Goal: Book appointment/travel/reservation

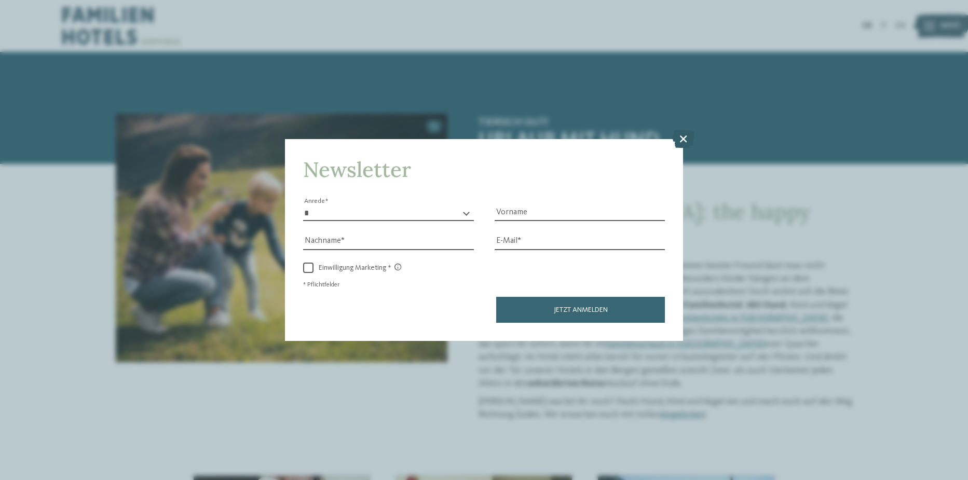
click at [685, 136] on icon at bounding box center [683, 139] width 22 height 18
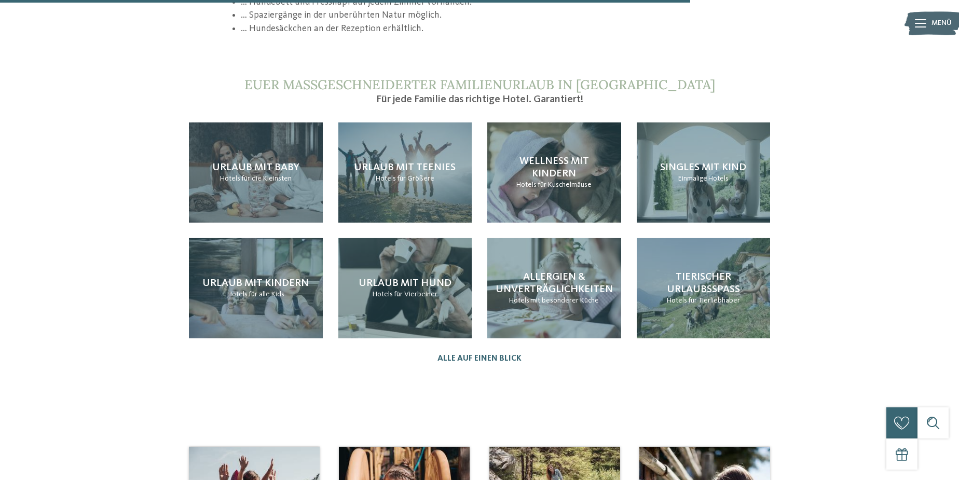
scroll to position [1088, 0]
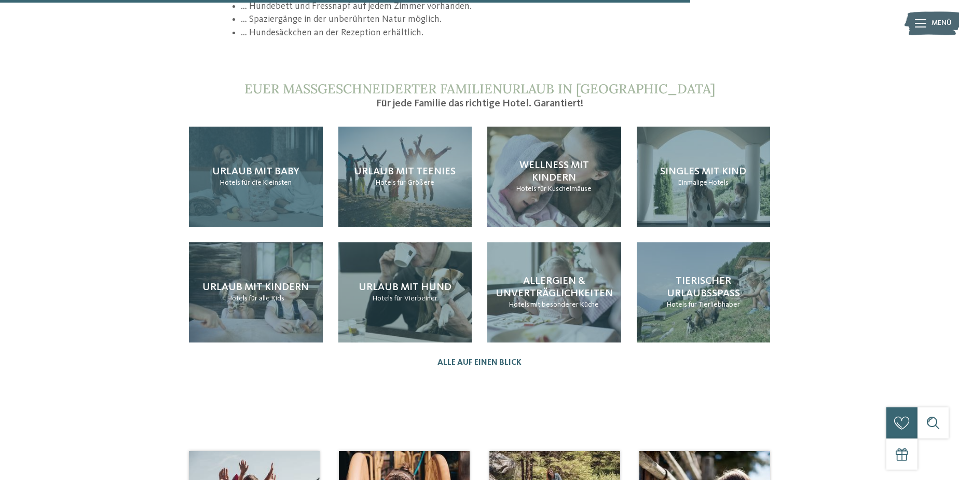
click at [267, 180] on div "Urlaub mit Baby Hotels für die Kleinsten" at bounding box center [256, 177] width 134 height 100
click at [282, 166] on h4 "Urlaub mit Baby" at bounding box center [255, 172] width 87 height 12
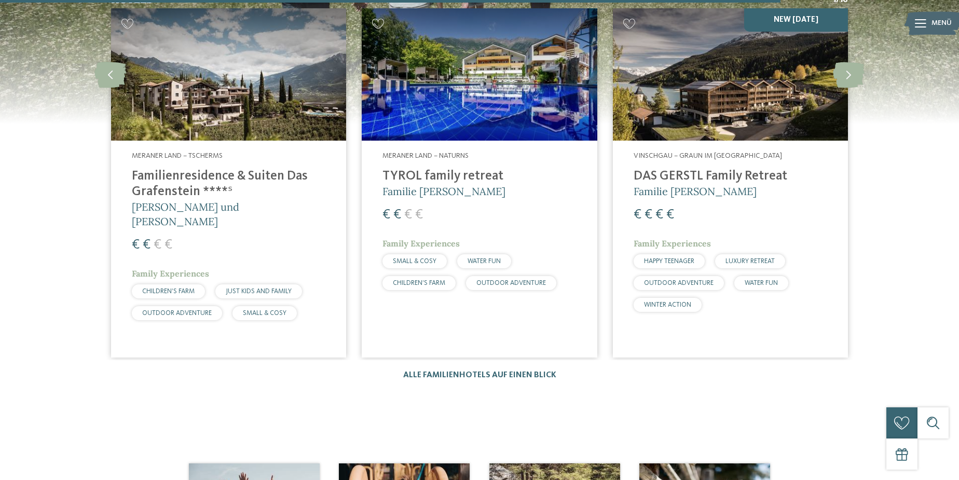
scroll to position [1694, 0]
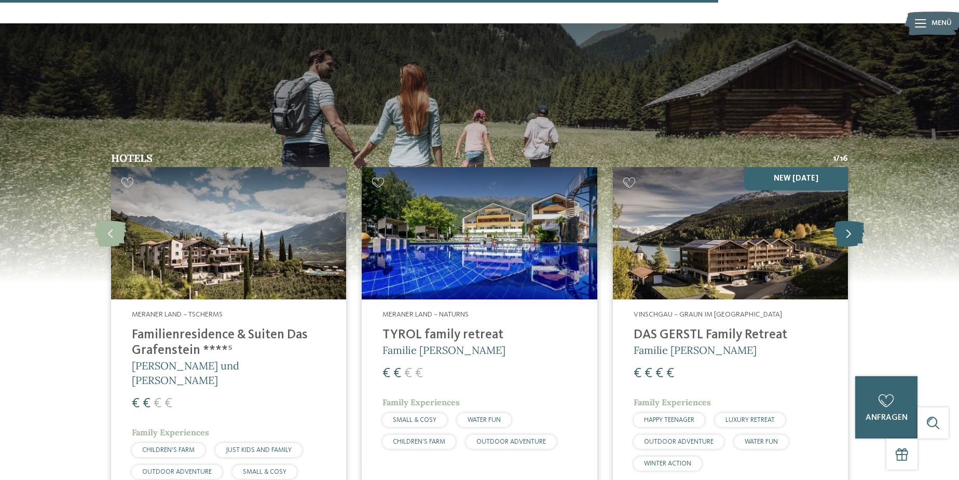
click at [849, 220] on icon at bounding box center [849, 233] width 32 height 26
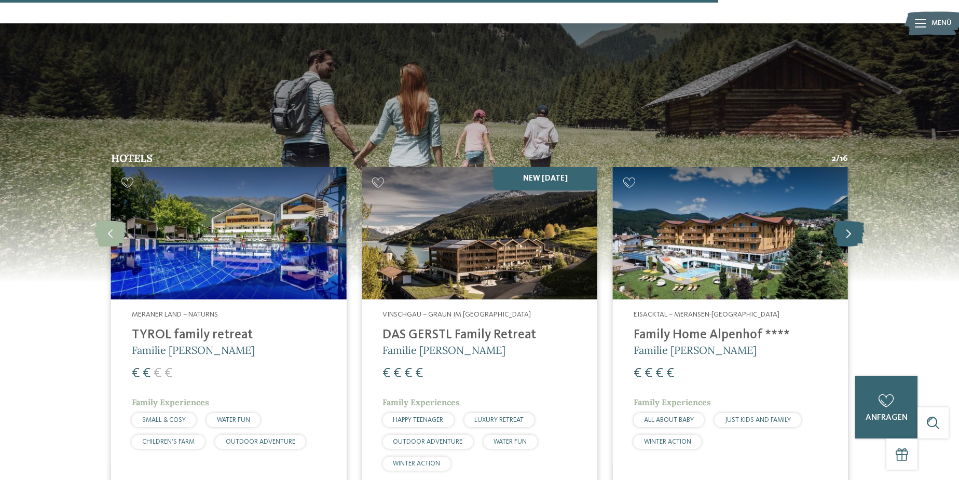
click at [849, 220] on icon at bounding box center [849, 233] width 32 height 26
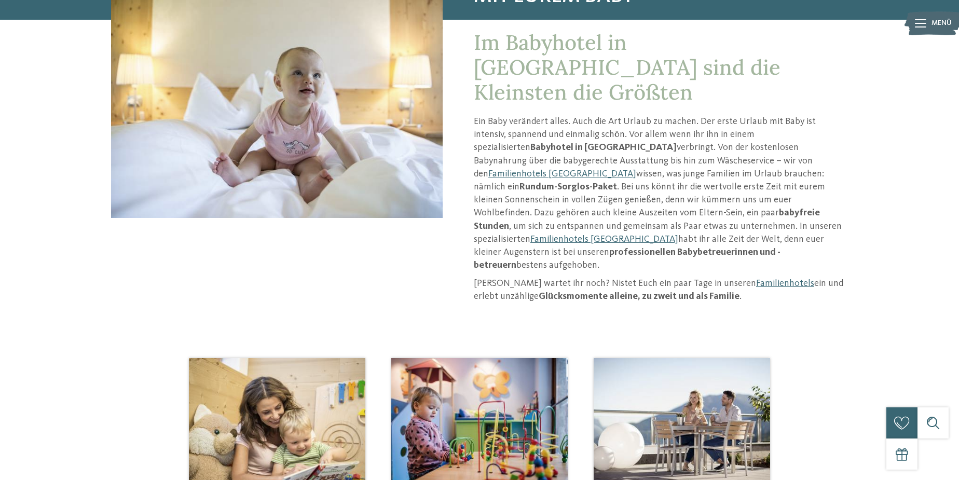
scroll to position [0, 0]
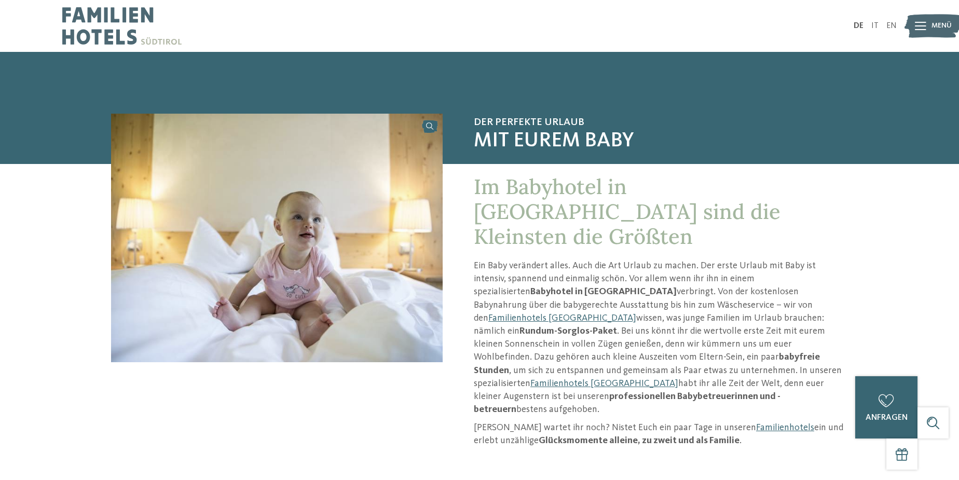
click at [115, 31] on img at bounding box center [121, 26] width 119 height 52
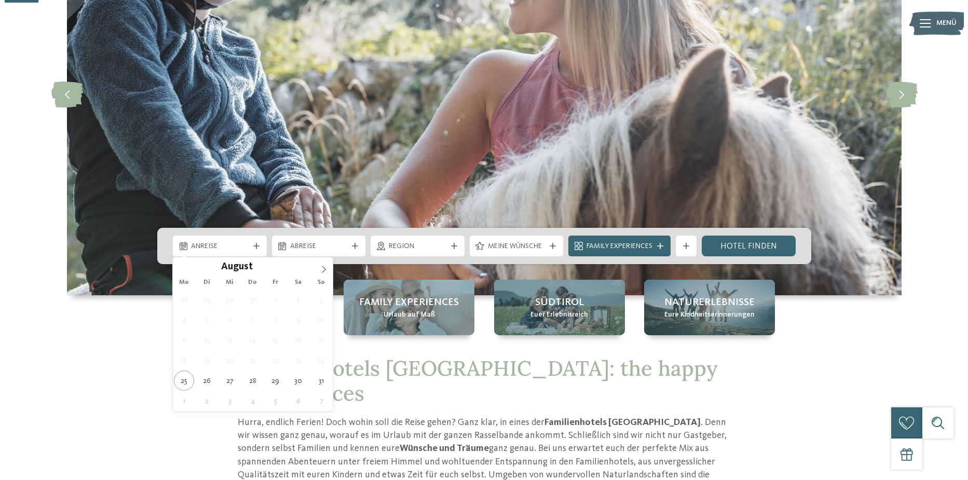
scroll to position [159, 0]
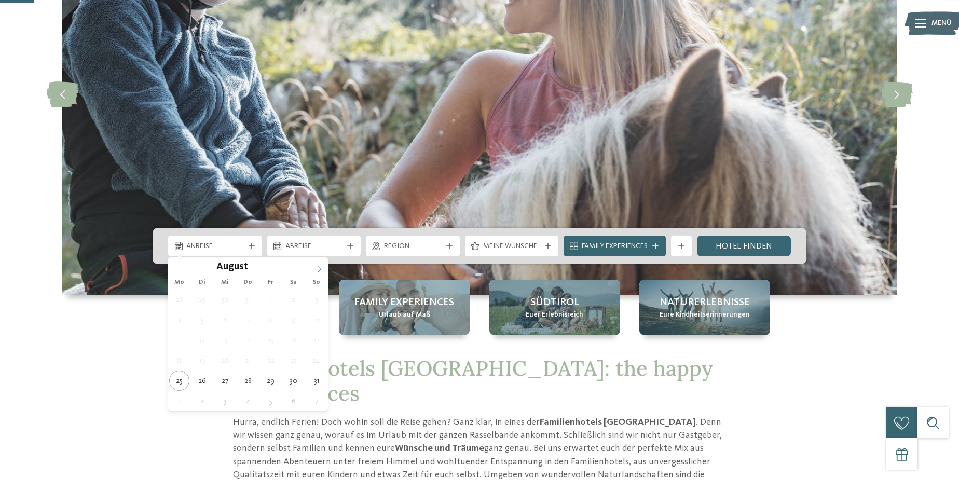
click at [319, 272] on icon at bounding box center [319, 269] width 7 height 7
drag, startPoint x: 319, startPoint y: 272, endPoint x: 261, endPoint y: 271, distance: 58.1
click at [317, 272] on icon at bounding box center [319, 269] width 7 height 7
click at [180, 271] on icon at bounding box center [176, 269] width 7 height 7
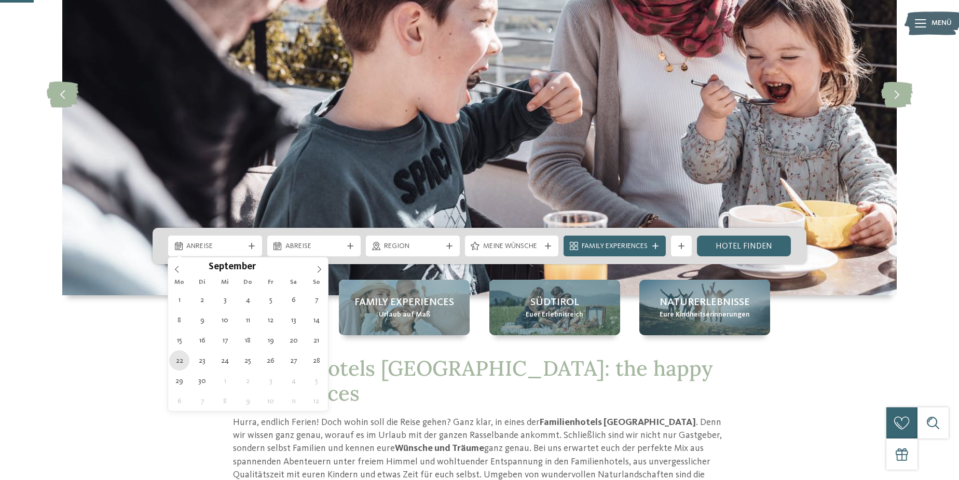
type div "[DATE]"
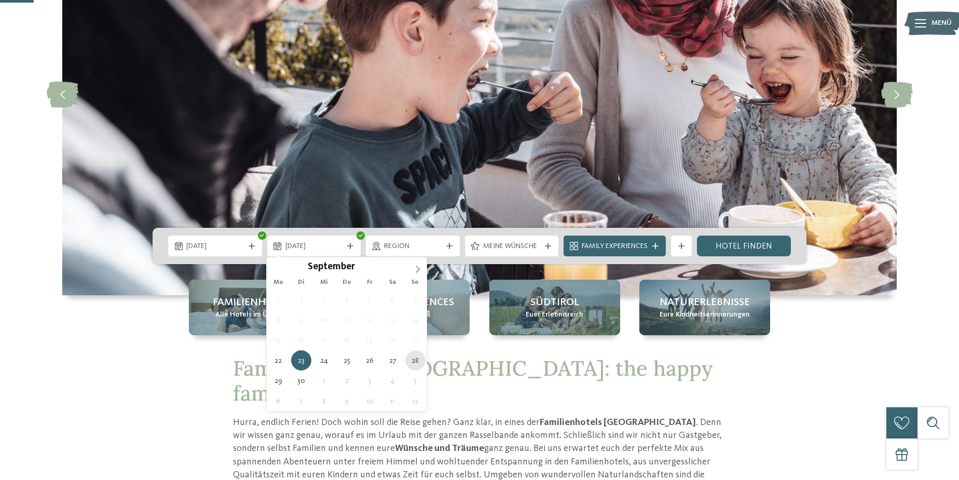
type div "[DATE]"
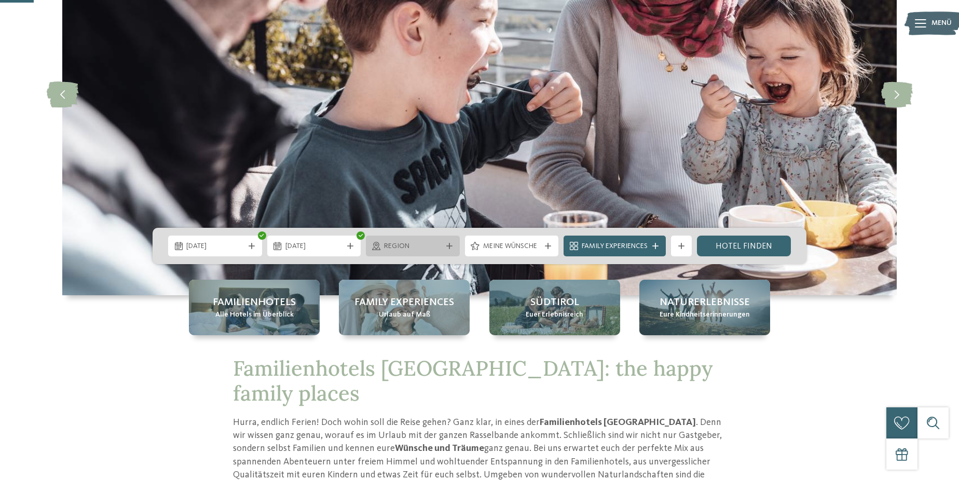
click at [420, 250] on span "Region" at bounding box center [413, 246] width 58 height 10
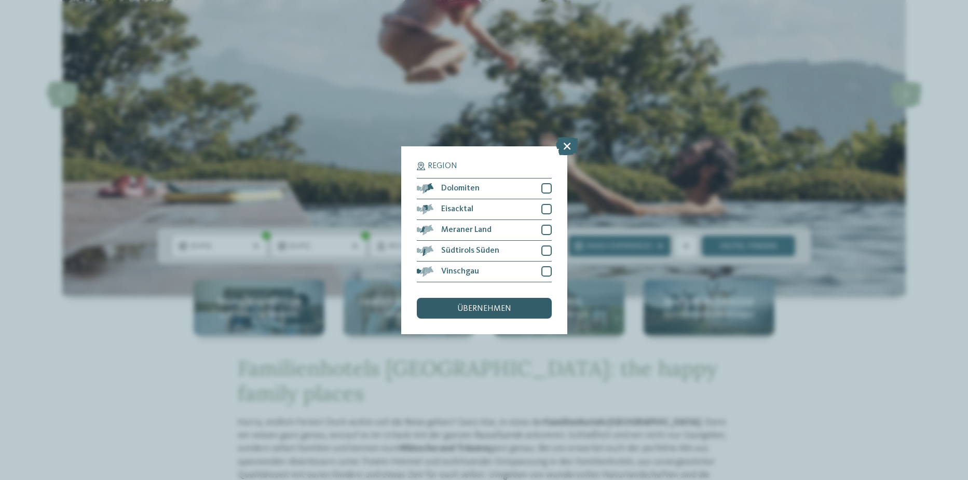
click at [473, 304] on div "übernehmen" at bounding box center [484, 308] width 135 height 21
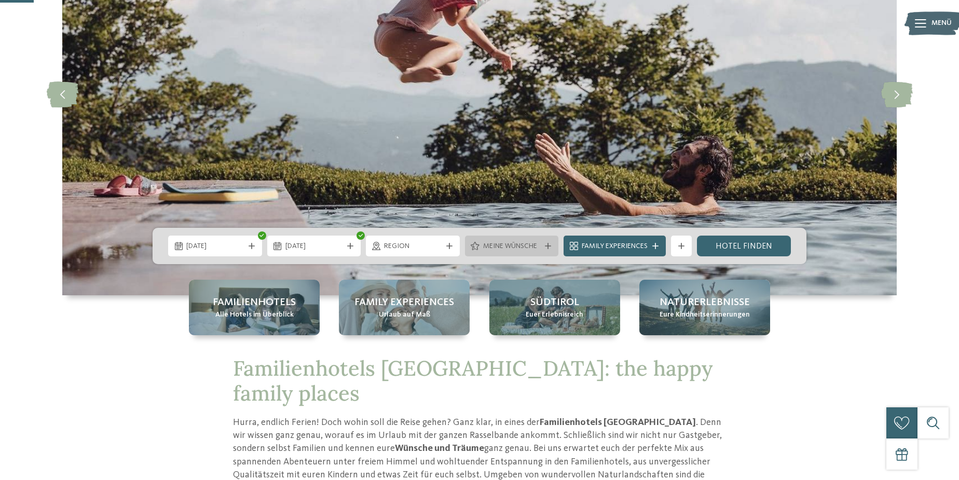
click at [503, 244] on span "Meine Wünsche" at bounding box center [512, 246] width 58 height 10
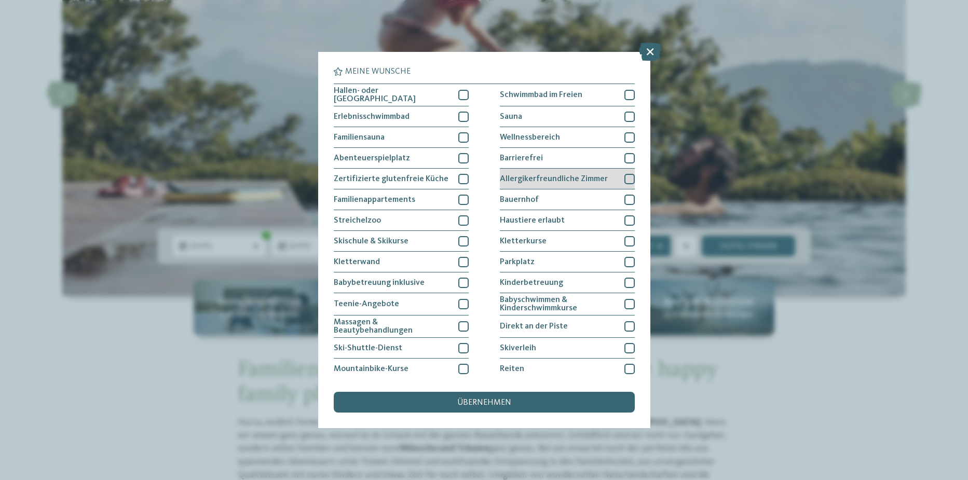
scroll to position [62, 0]
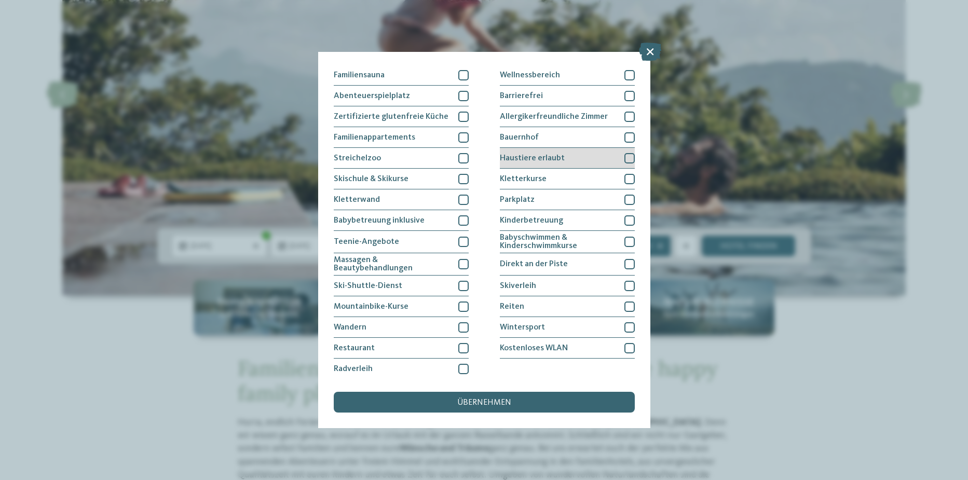
click at [568, 157] on div "Haustiere erlaubt" at bounding box center [567, 158] width 135 height 21
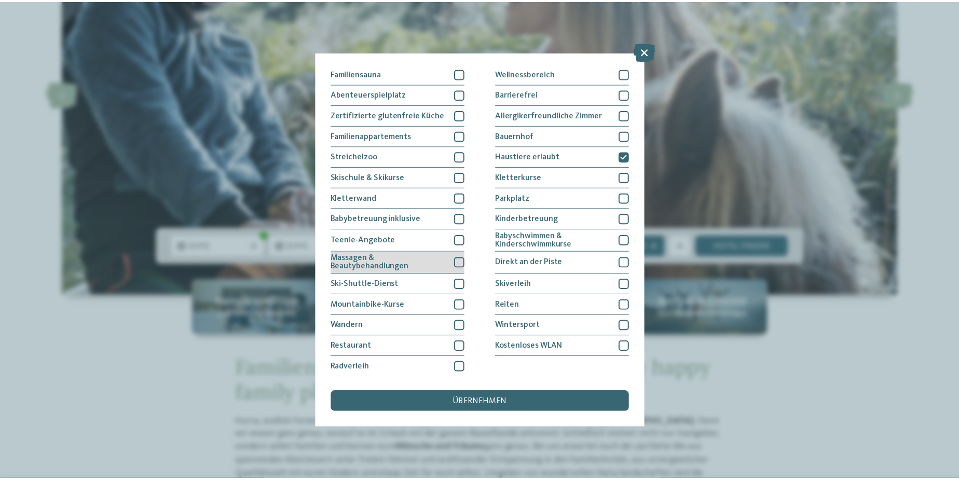
scroll to position [0, 0]
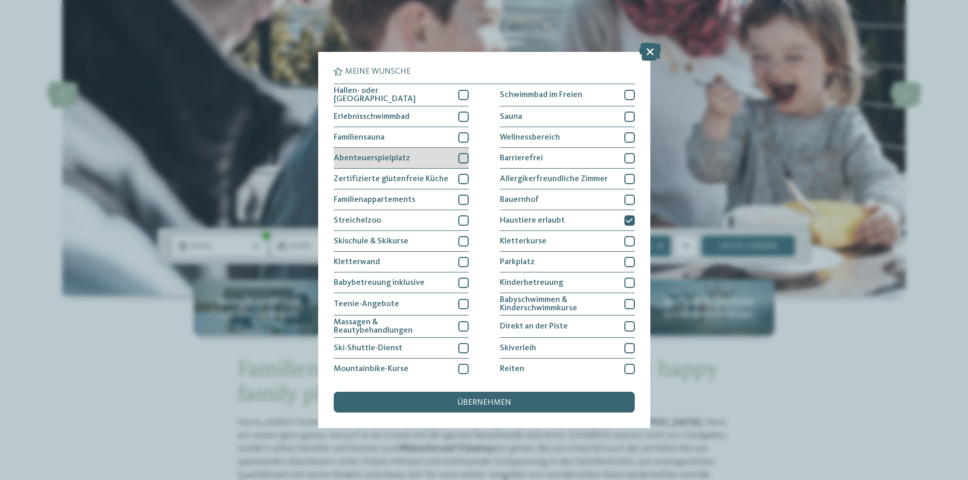
click at [392, 159] on span "Abenteuerspielplatz" at bounding box center [372, 158] width 76 height 8
click at [469, 404] on span "übernehmen" at bounding box center [484, 403] width 54 height 8
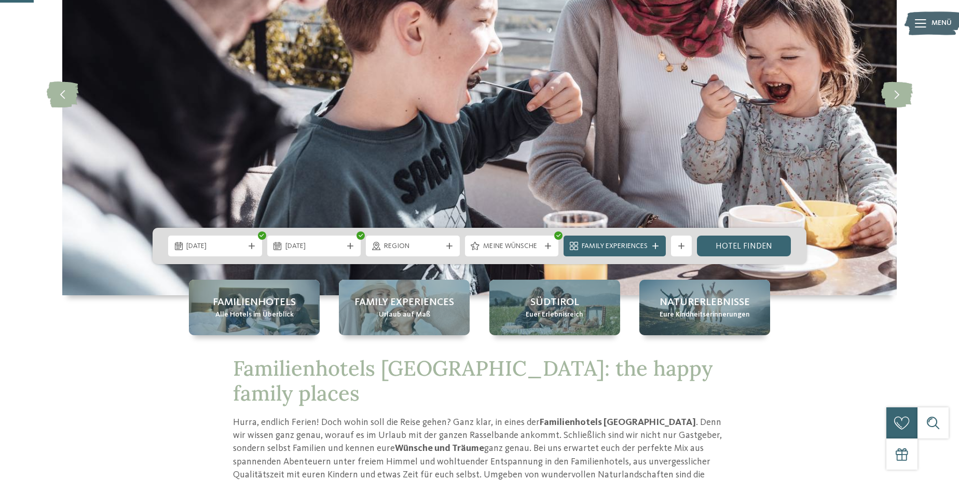
scroll to position [212, 0]
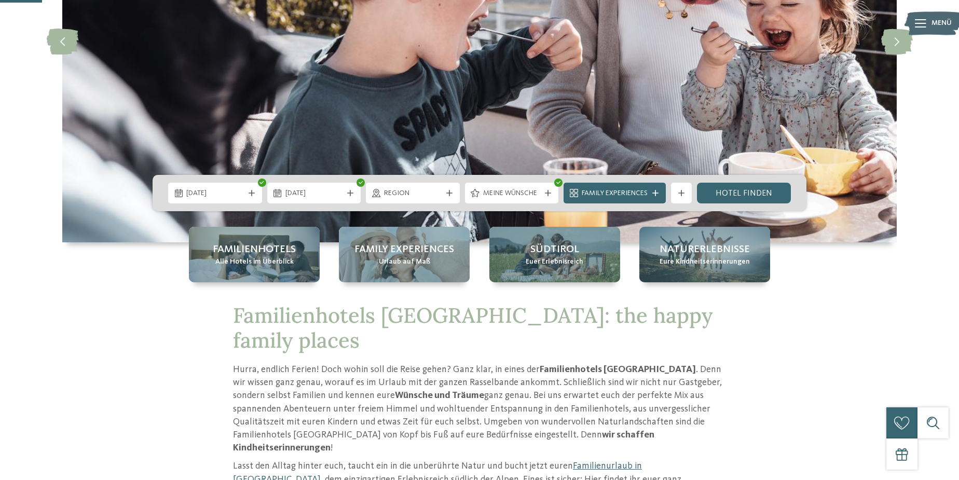
click at [748, 176] on div "[DATE] [DATE]" at bounding box center [480, 193] width 654 height 36
click at [750, 184] on link "Hotel finden" at bounding box center [744, 193] width 94 height 21
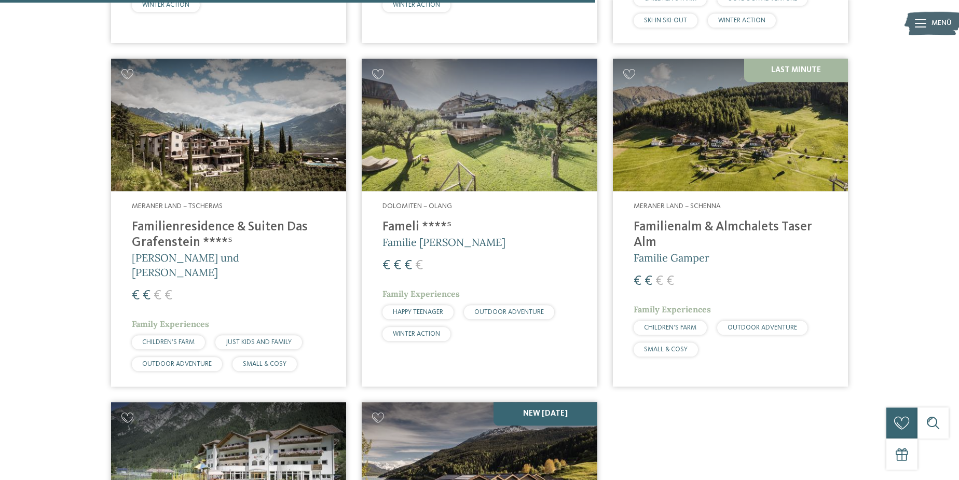
scroll to position [1346, 0]
